Goal: Transaction & Acquisition: Purchase product/service

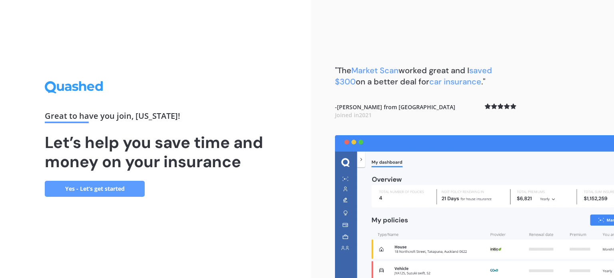
click at [93, 186] on link "Yes - Let’s get started" at bounding box center [95, 189] width 100 height 16
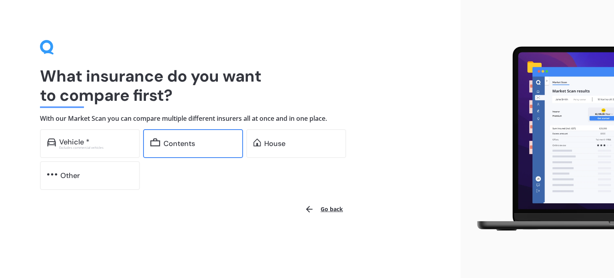
click at [182, 146] on div "Contents" at bounding box center [180, 144] width 32 height 8
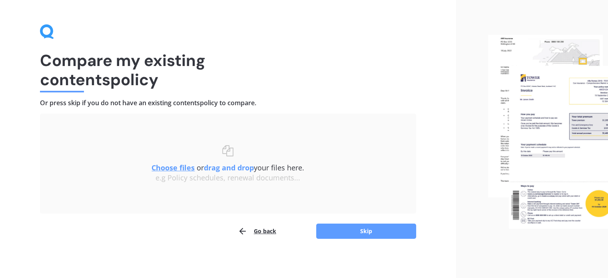
scroll to position [16, 0]
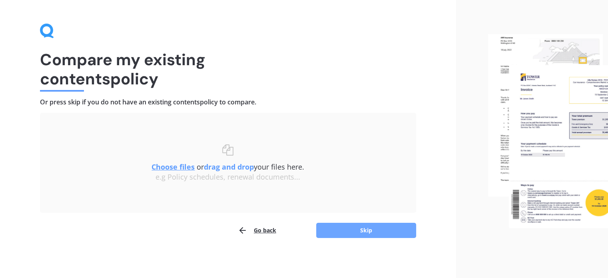
click at [362, 227] on button "Skip" at bounding box center [366, 230] width 100 height 15
